Goal: Find specific page/section: Locate a particular part of the current website

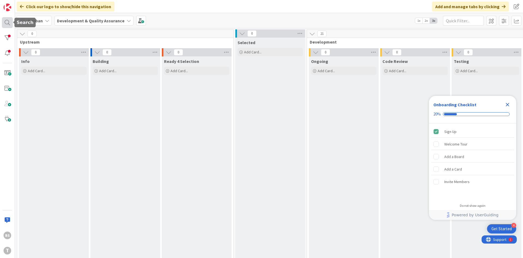
click at [8, 24] on div at bounding box center [7, 22] width 11 height 11
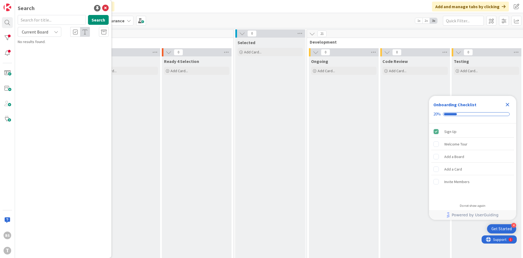
click at [59, 15] on div "Search Search Current Board No results found." at bounding box center [63, 129] width 96 height 258
click at [58, 15] on input "text" at bounding box center [52, 20] width 68 height 10
paste input "wssicrimrequerimentoctm"
type input "wssicrimrequerimentoctm"
click at [103, 23] on button "Search" at bounding box center [98, 20] width 21 height 10
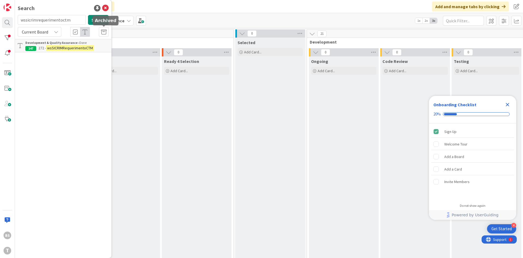
click at [60, 51] on mark "wsSICRIMRequerimentoCTM" at bounding box center [70, 48] width 48 height 6
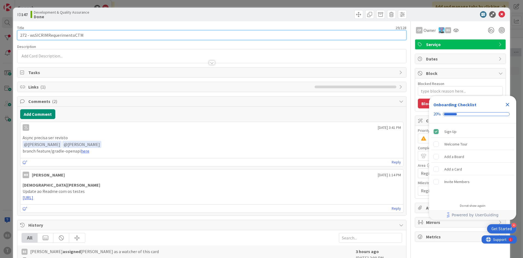
click at [78, 34] on input "272 - wsSICRIMRequerimentoCTM" at bounding box center [211, 35] width 389 height 10
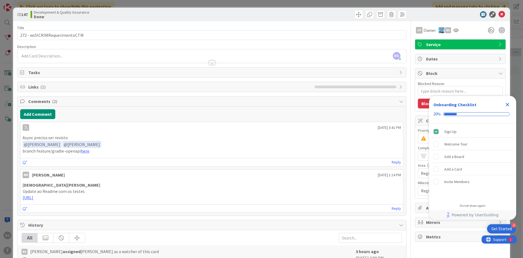
type textarea "x"
